Goal: Task Accomplishment & Management: Complete application form

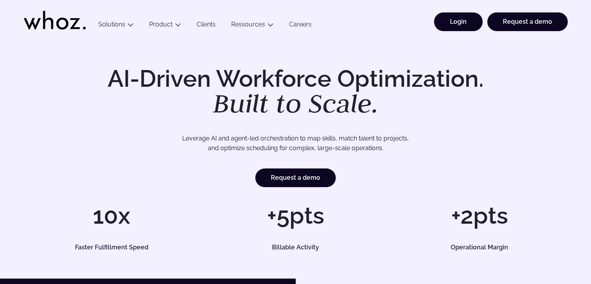
click at [465, 19] on link "Login" at bounding box center [458, 21] width 49 height 19
click at [287, 176] on link "Request a demo" at bounding box center [295, 177] width 80 height 19
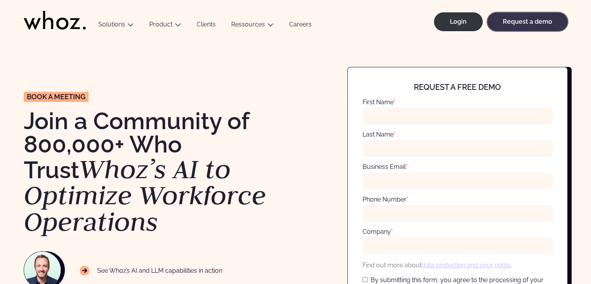
click at [518, 18] on link "Request a demo" at bounding box center [527, 21] width 80 height 19
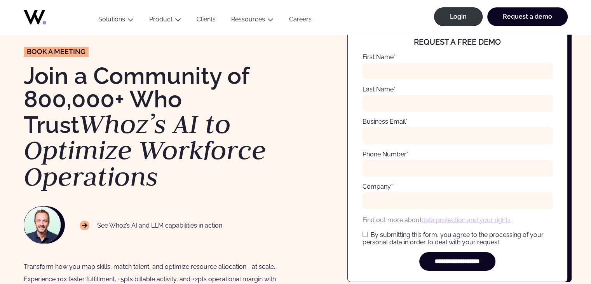
scroll to position [39, 0]
